Goal: Transaction & Acquisition: Purchase product/service

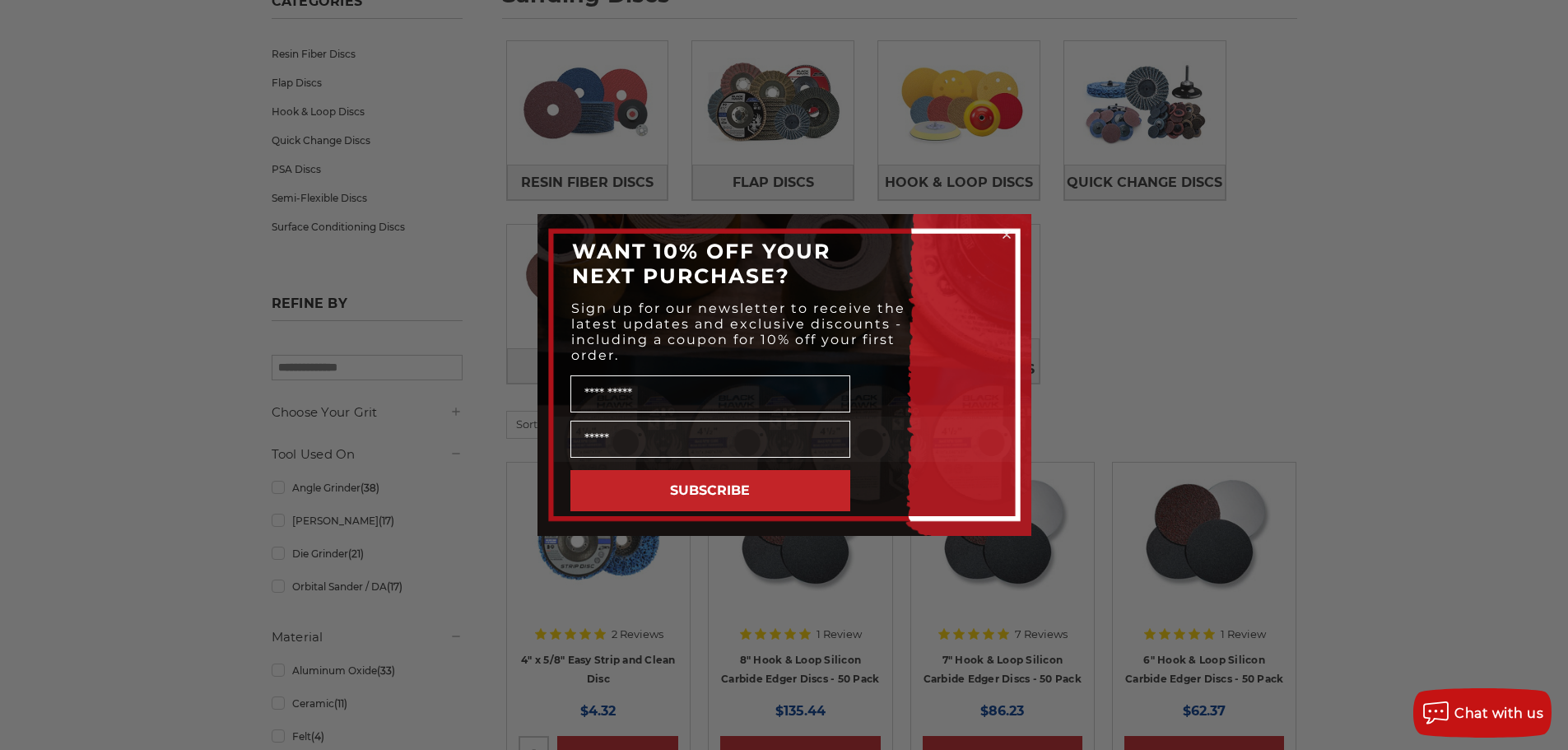
click at [237, 363] on div "Close dialog WANT 10% OFF YOUR NEXT PURCHASE? Sign up for our newsletter to rec…" at bounding box center [784, 375] width 1568 height 750
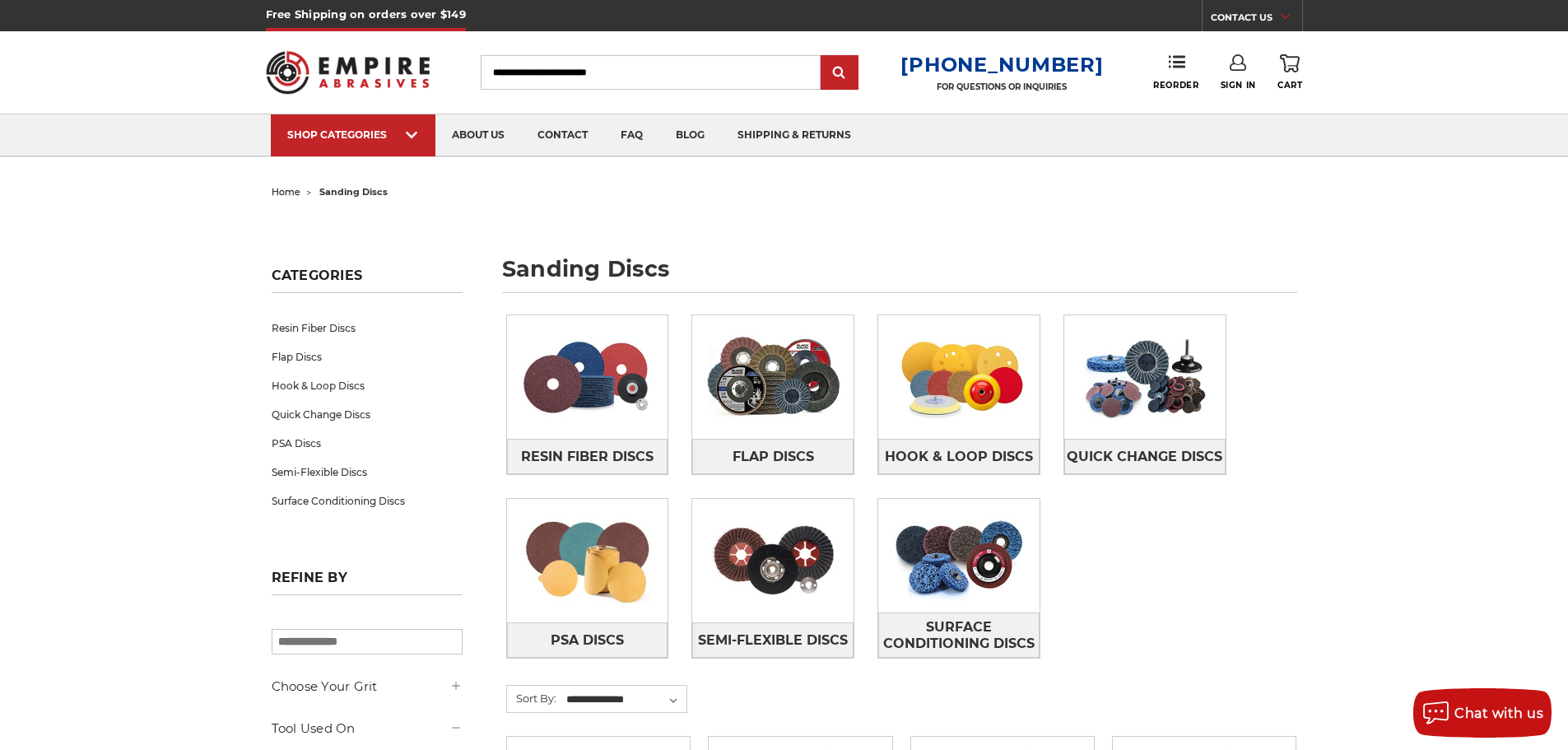
click at [639, 63] on input "Search" at bounding box center [650, 73] width 340 height 35
type input "**********"
click at [823, 56] on input "submit" at bounding box center [840, 73] width 33 height 33
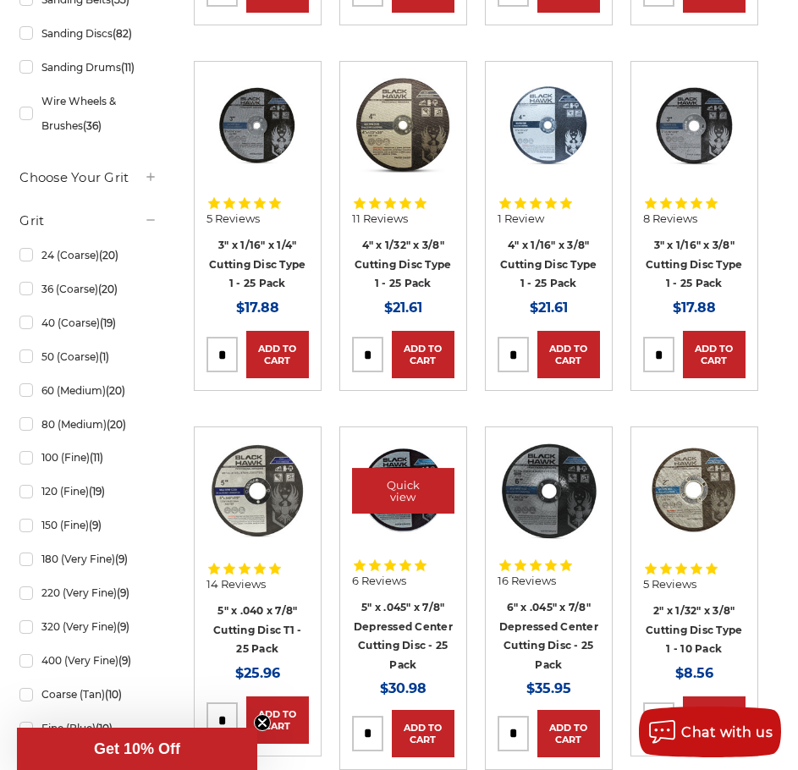
scroll to position [705, 0]
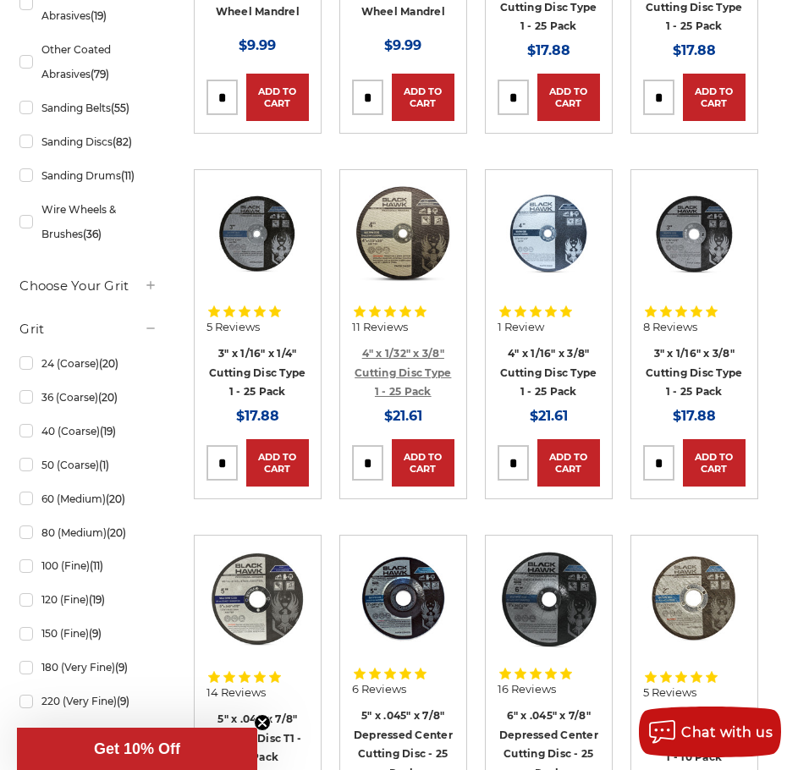
click at [403, 374] on link "4" x 1/32" x 3/8" Cutting Disc Type 1 - 25 Pack" at bounding box center [402, 372] width 96 height 51
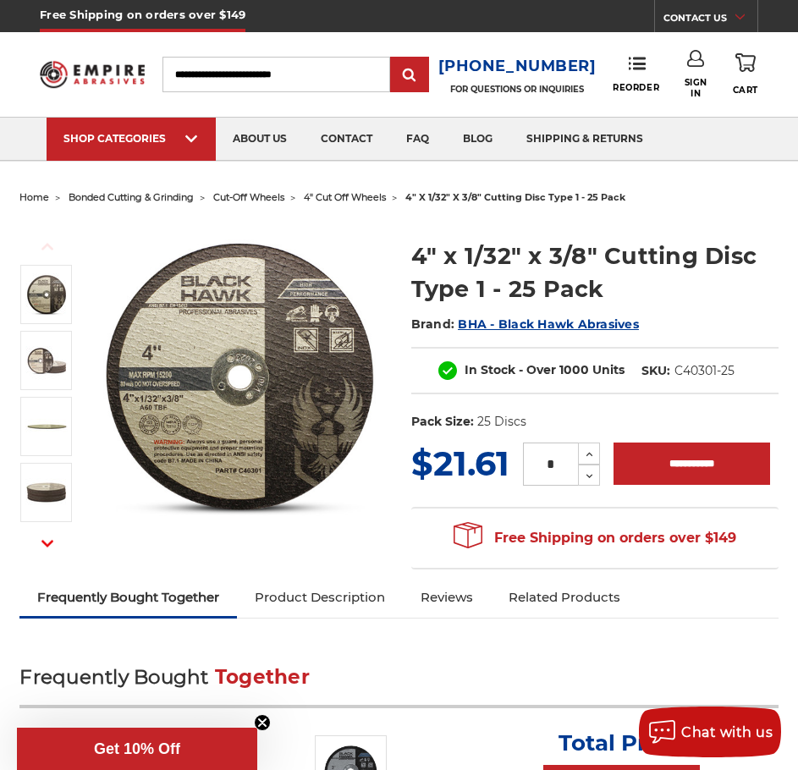
click at [250, 197] on span "cut-off wheels" at bounding box center [248, 197] width 71 height 12
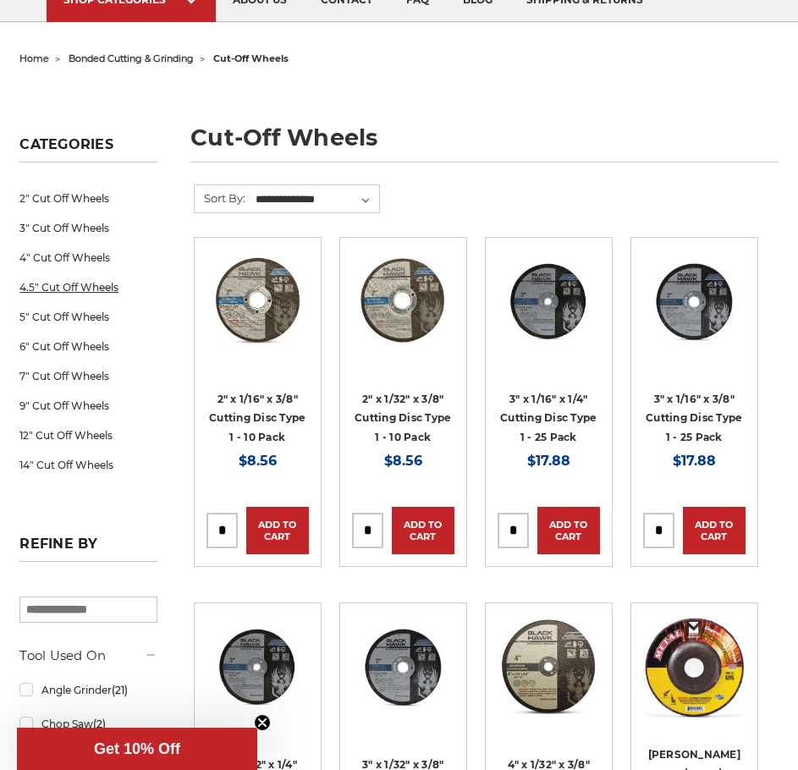
scroll to position [141, 0]
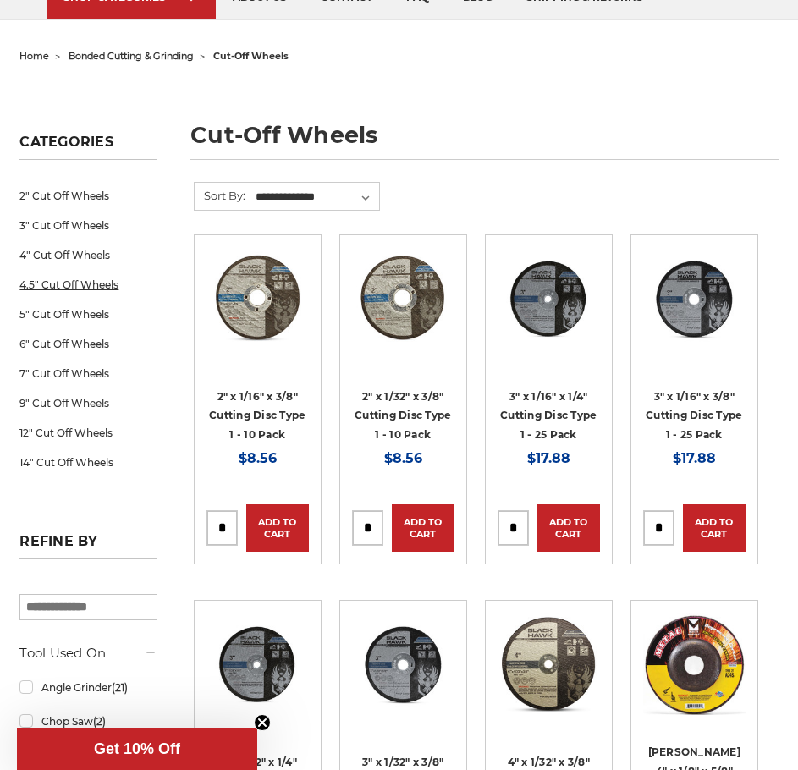
click at [107, 284] on link "4.5" Cut Off Wheels" at bounding box center [87, 285] width 137 height 30
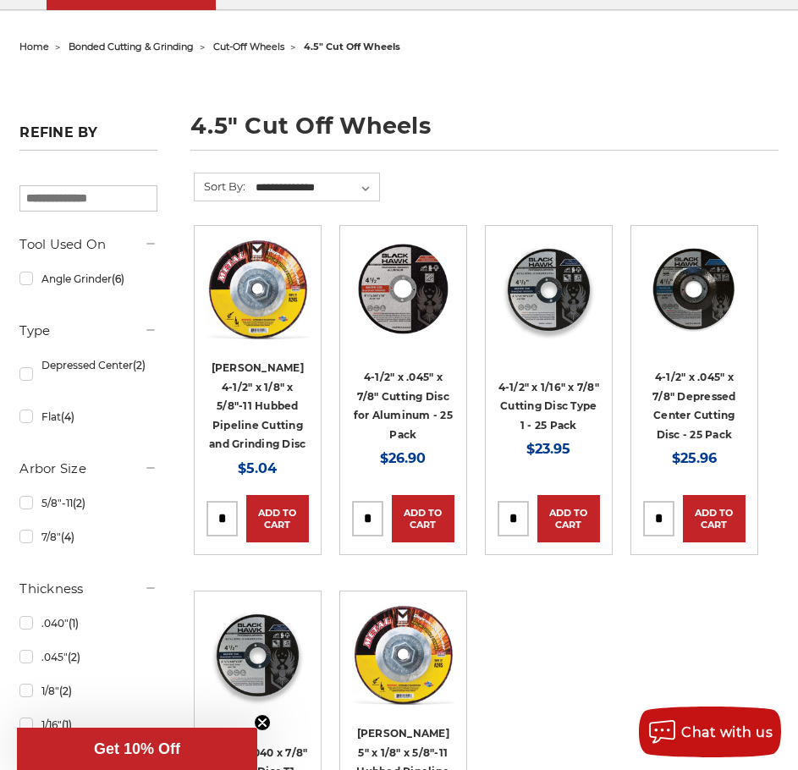
scroll to position [282, 0]
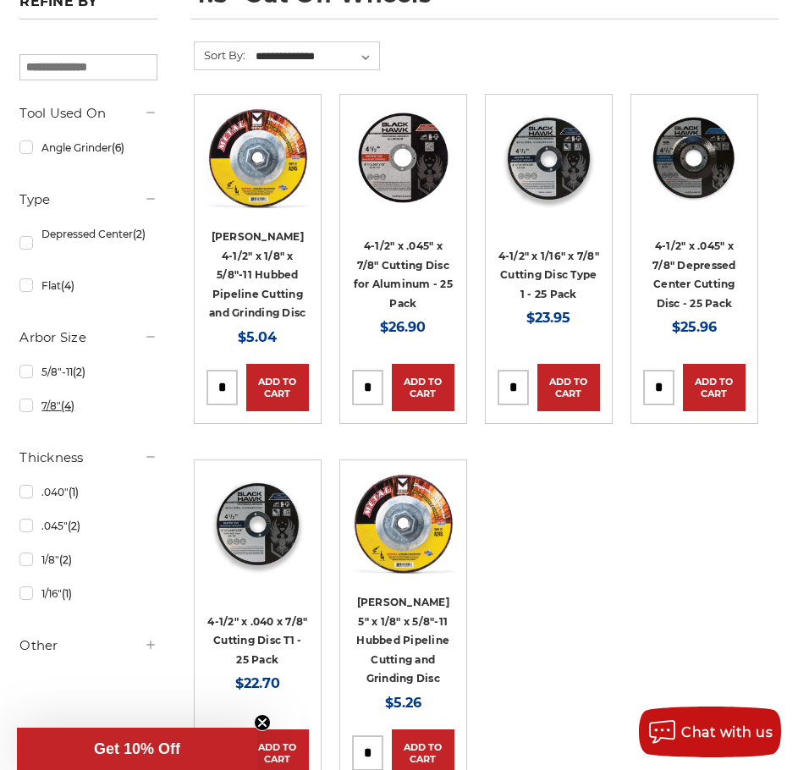
click at [74, 406] on span "(4)" at bounding box center [68, 405] width 14 height 13
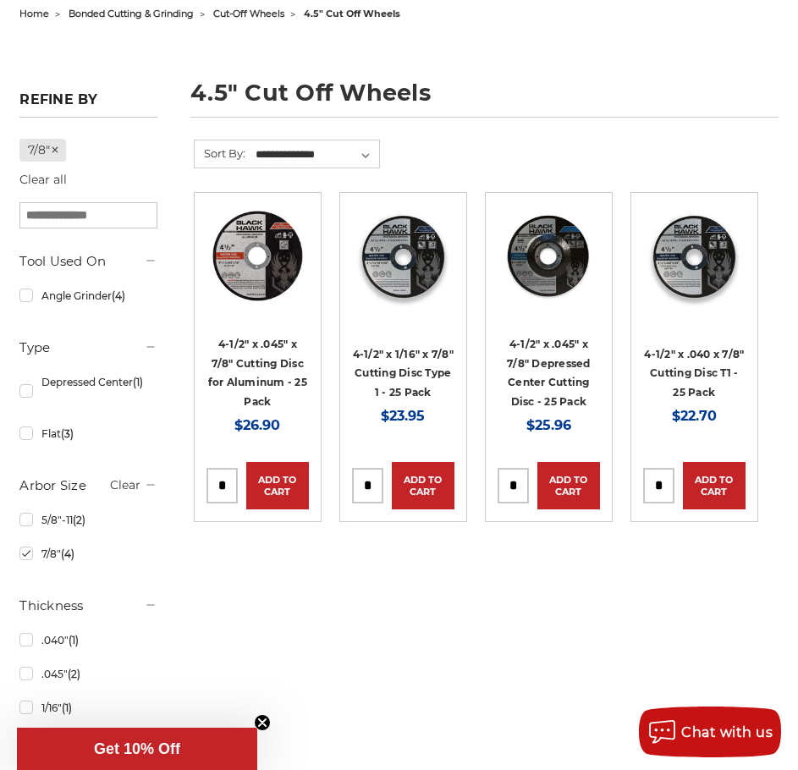
scroll to position [283, 0]
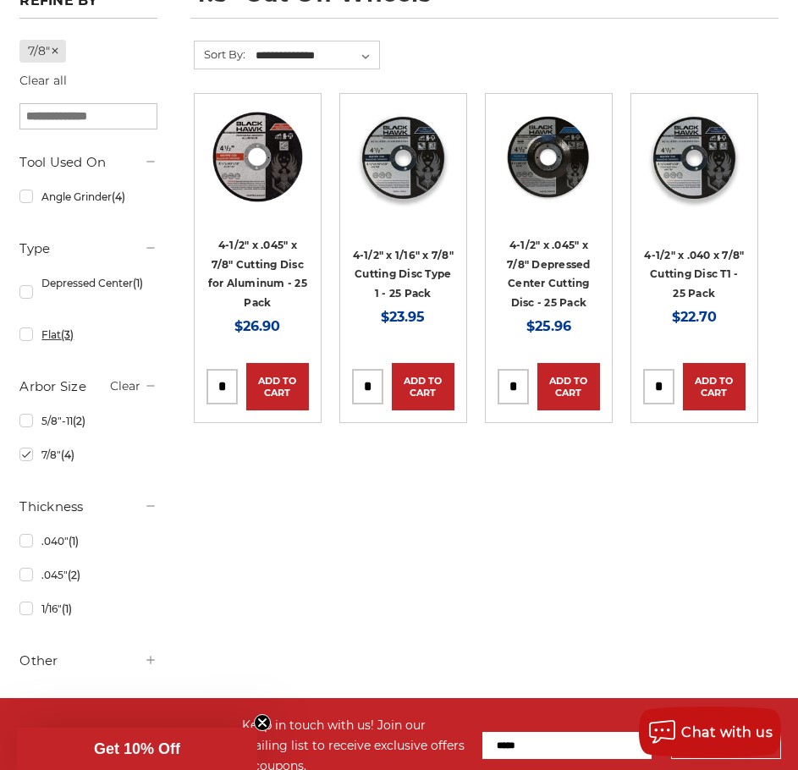
click at [71, 343] on link "Flat (3)" at bounding box center [87, 335] width 137 height 30
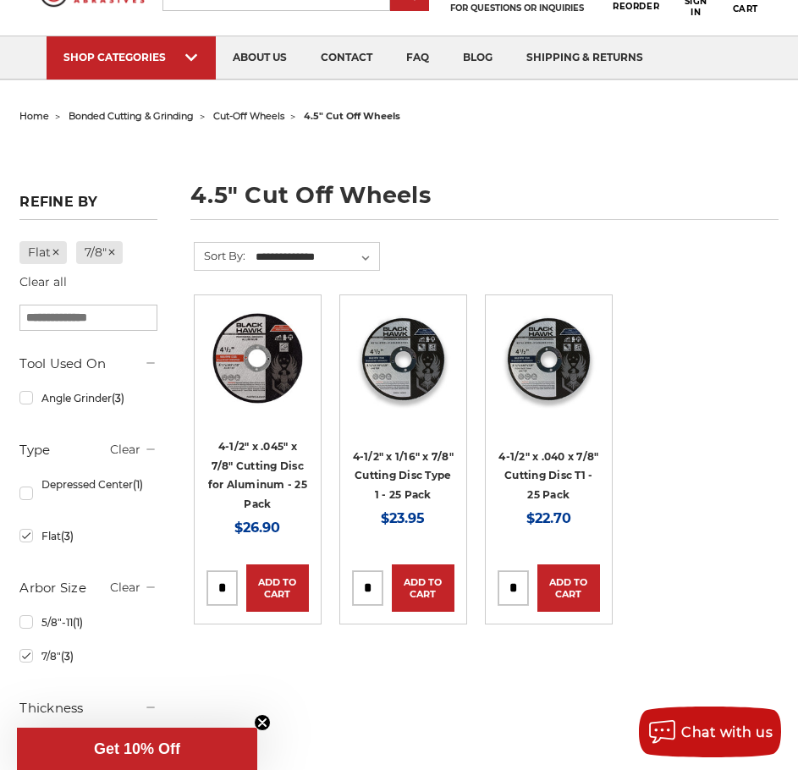
scroll to position [282, 0]
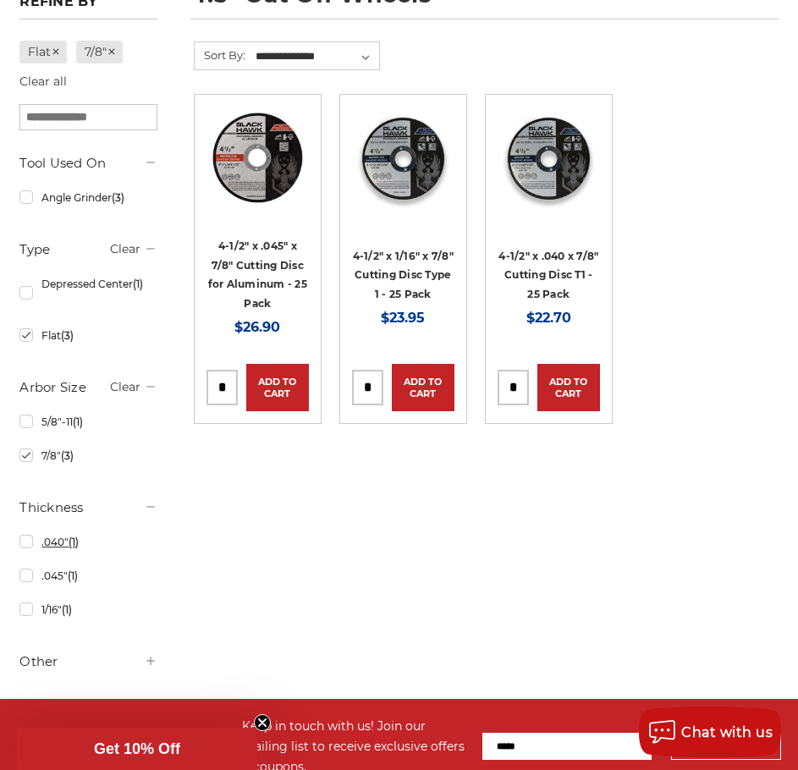
click at [61, 550] on link ".040" (1)" at bounding box center [87, 542] width 137 height 30
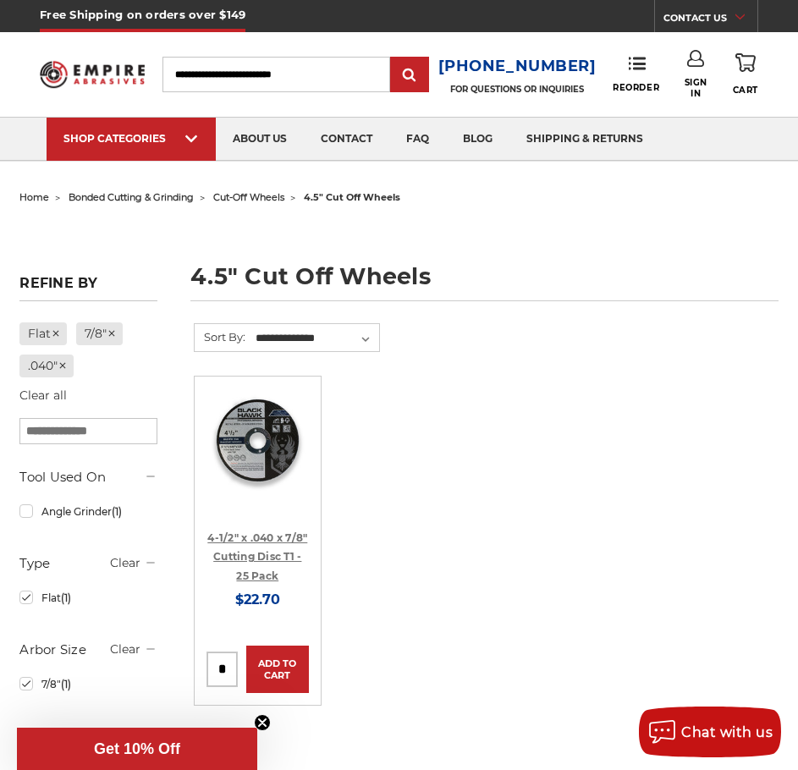
click at [266, 551] on link "4-1/2" x .040 x 7/8" Cutting Disc T1 - 25 Pack" at bounding box center [257, 556] width 100 height 51
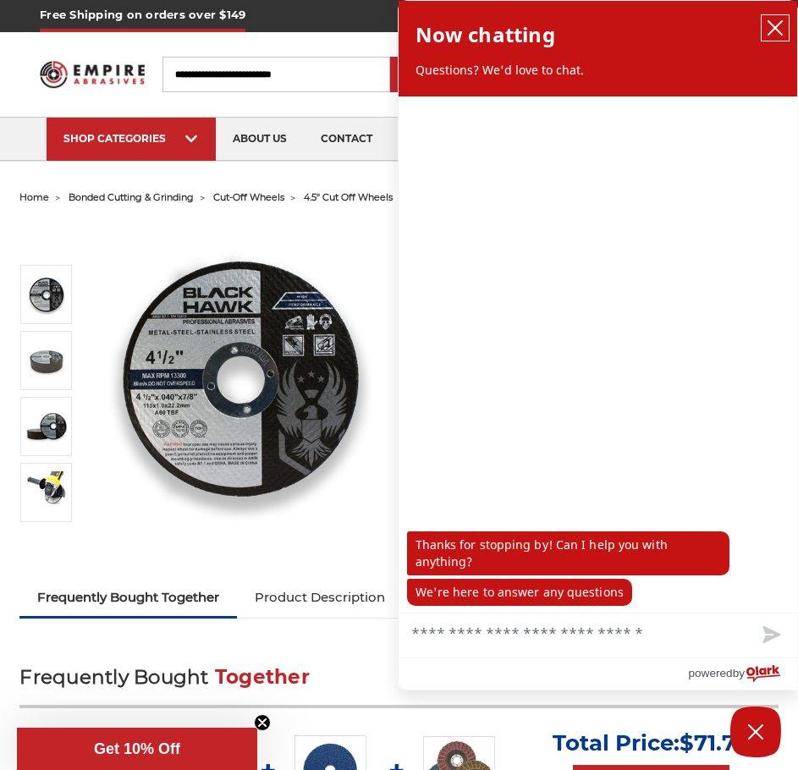
click at [776, 20] on icon "close chatbox" at bounding box center [774, 27] width 17 height 17
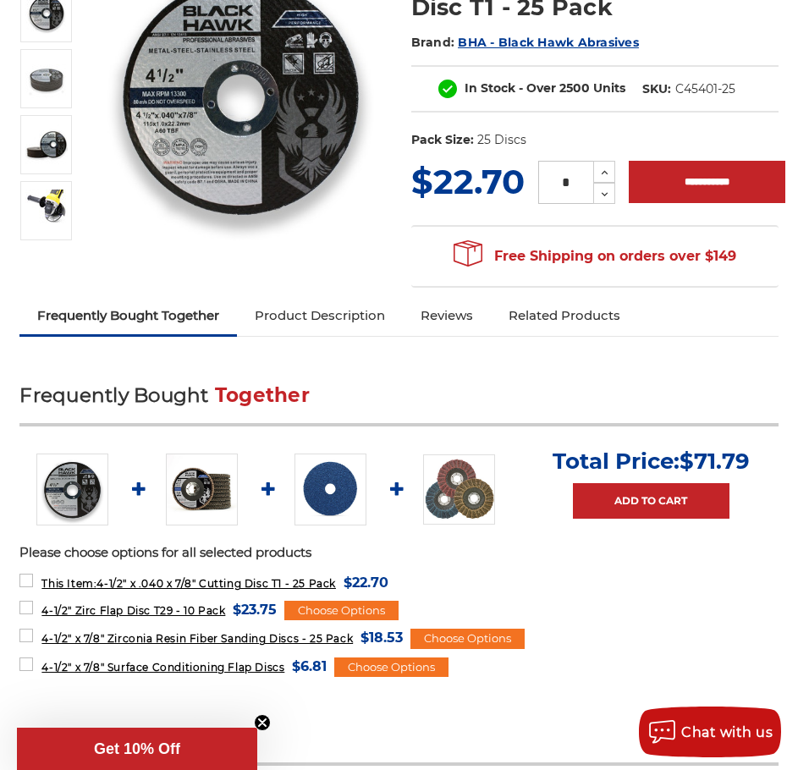
click at [463, 314] on link "Reviews" at bounding box center [447, 315] width 88 height 37
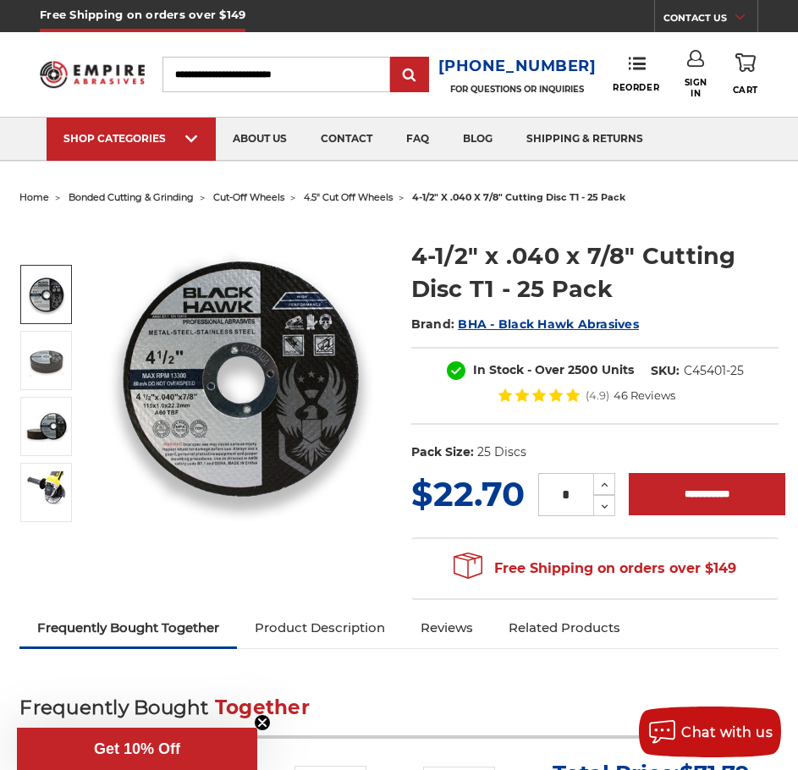
click at [638, 400] on span "46 Reviews" at bounding box center [644, 395] width 62 height 11
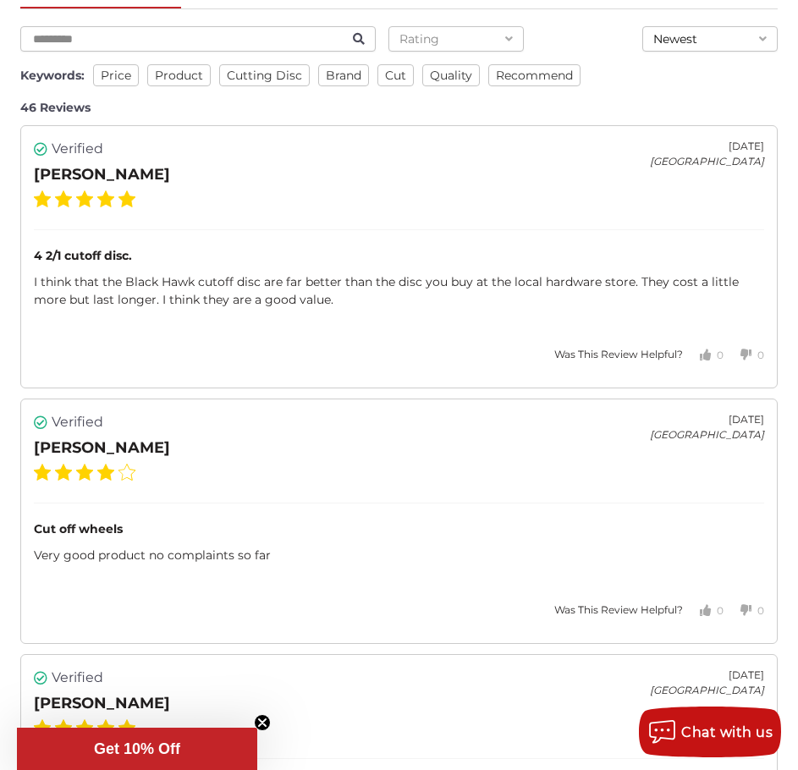
scroll to position [2532, 0]
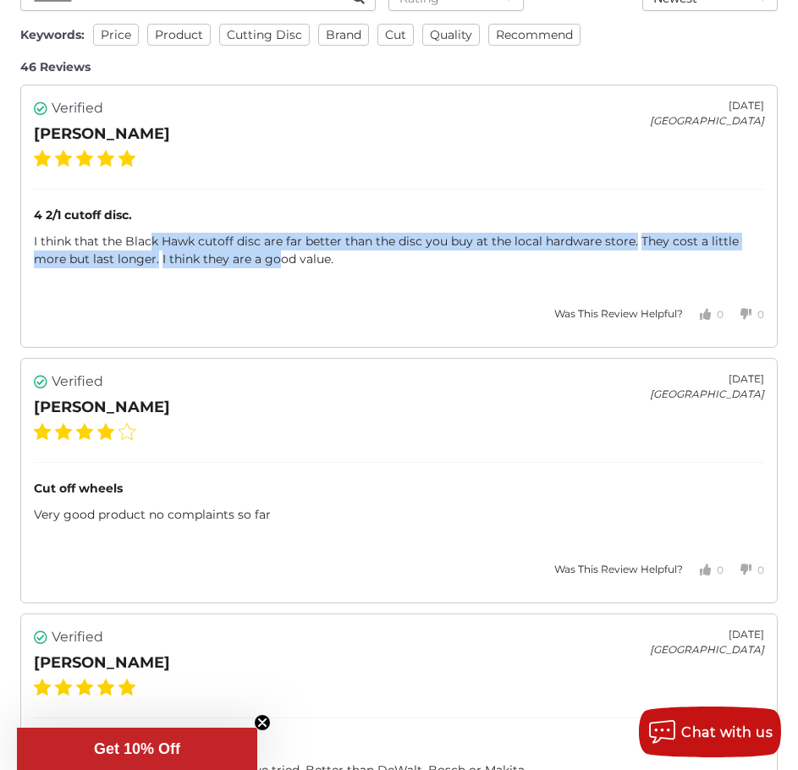
drag, startPoint x: 177, startPoint y: 240, endPoint x: 282, endPoint y: 257, distance: 106.2
click at [282, 257] on div "I think that the Black Hawk cutoff disc are far better than the disc you buy at…" at bounding box center [398, 251] width 729 height 36
click at [458, 241] on span "I think that the Black Hawk cutoff disc are far better than the disc you buy at…" at bounding box center [337, 240] width 607 height 15
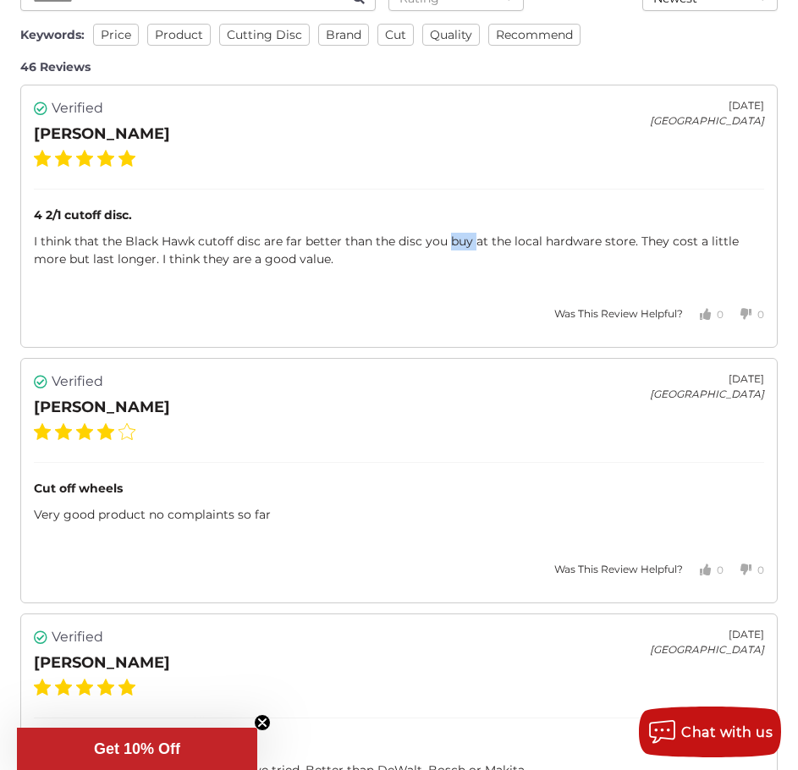
click at [458, 241] on span "I think that the Black Hawk cutoff disc are far better than the disc you buy at…" at bounding box center [337, 240] width 607 height 15
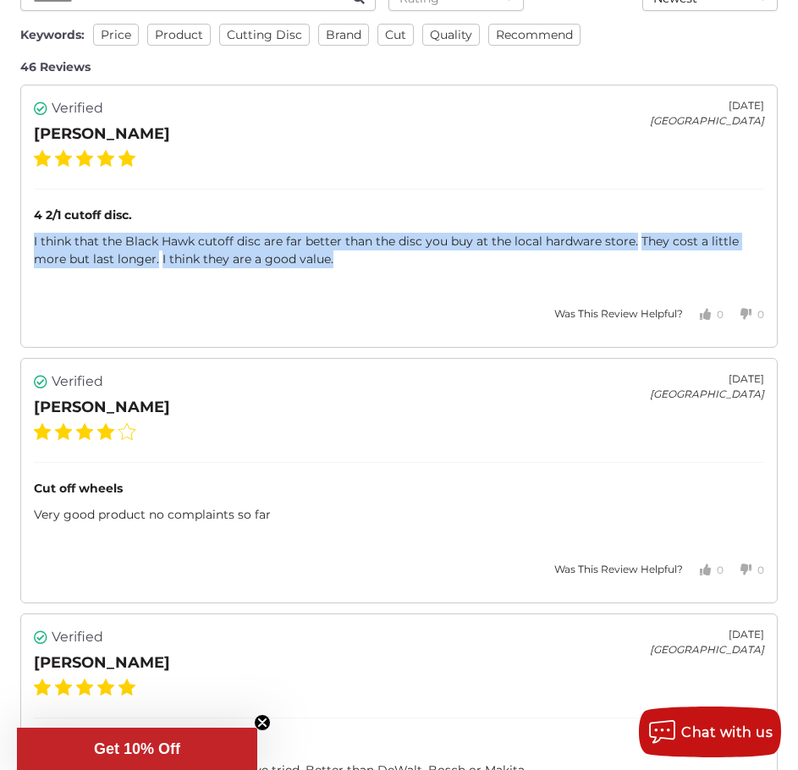
click at [458, 241] on span "I think that the Black Hawk cutoff disc are far better than the disc you buy at…" at bounding box center [337, 240] width 607 height 15
click at [272, 244] on span "I think that the Black Hawk cutoff disc are far better than the disc you buy at…" at bounding box center [337, 240] width 607 height 15
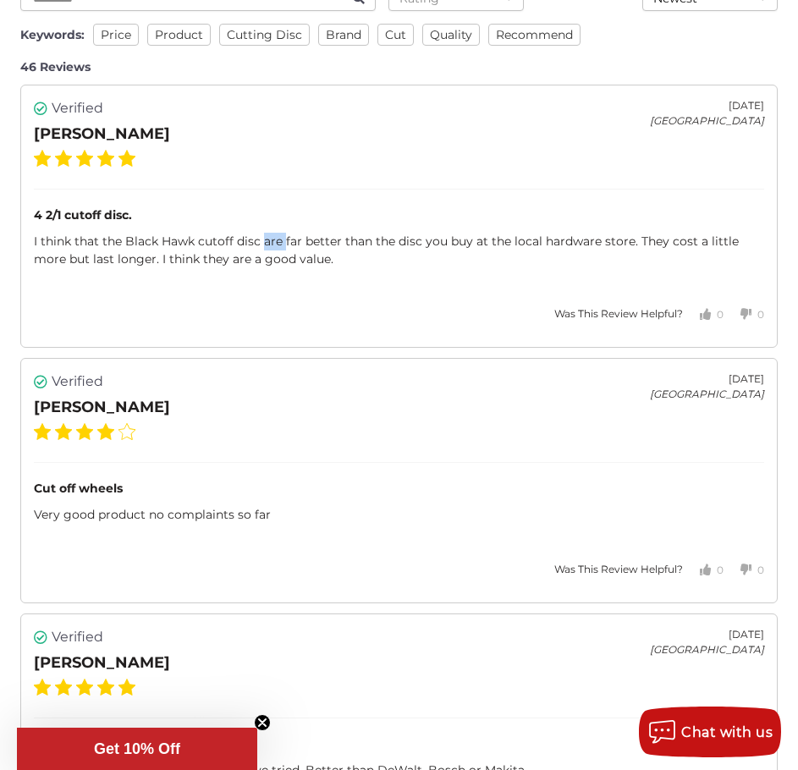
click at [272, 244] on span "I think that the Black Hawk cutoff disc are far better than the disc you buy at…" at bounding box center [337, 240] width 607 height 15
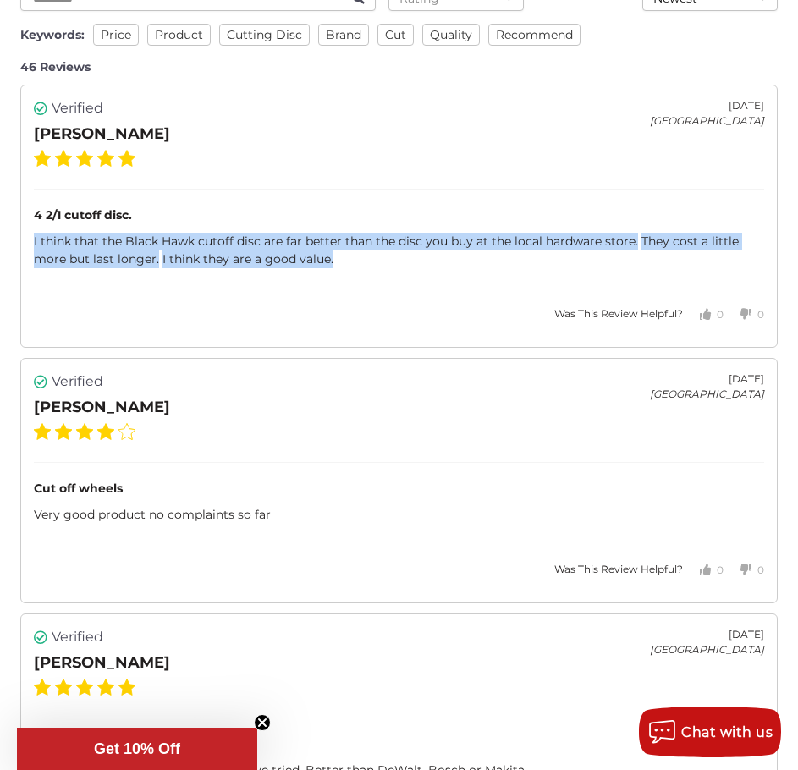
click at [272, 244] on span "I think that the Black Hawk cutoff disc are far better than the disc you buy at…" at bounding box center [337, 240] width 607 height 15
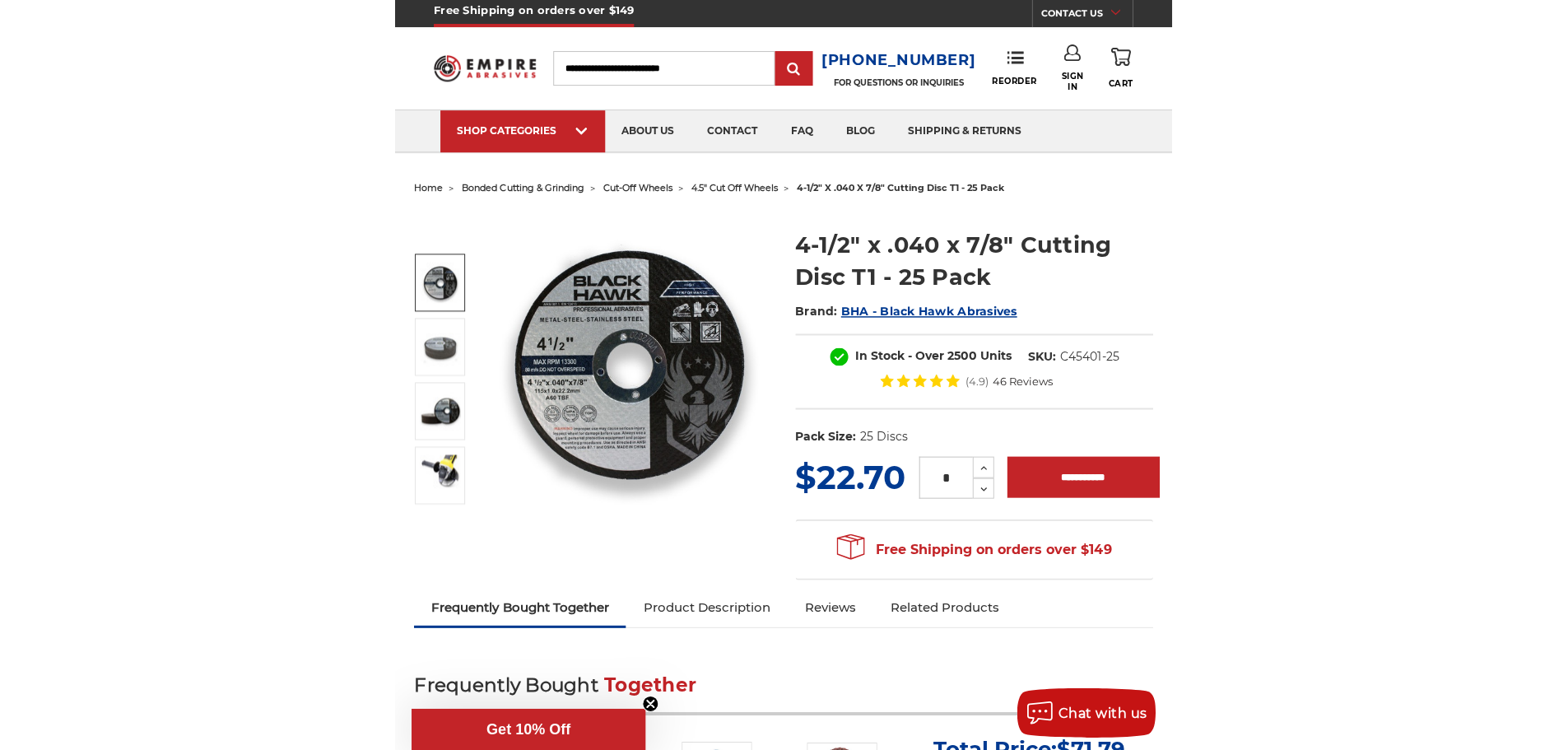
scroll to position [0, 0]
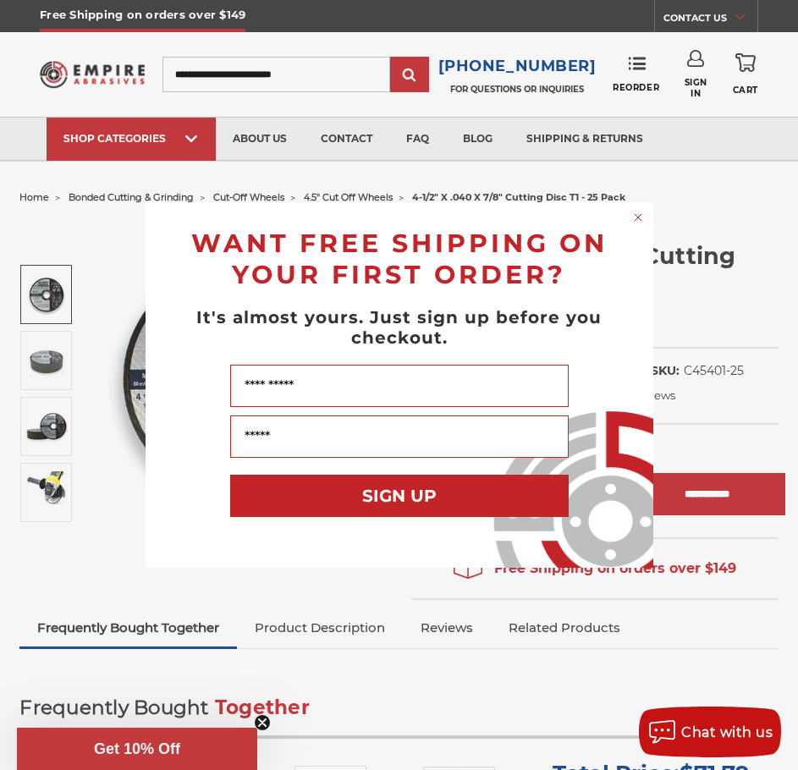
click at [634, 217] on circle "Close dialog" at bounding box center [637, 218] width 16 height 16
